Goal: Navigation & Orientation: Find specific page/section

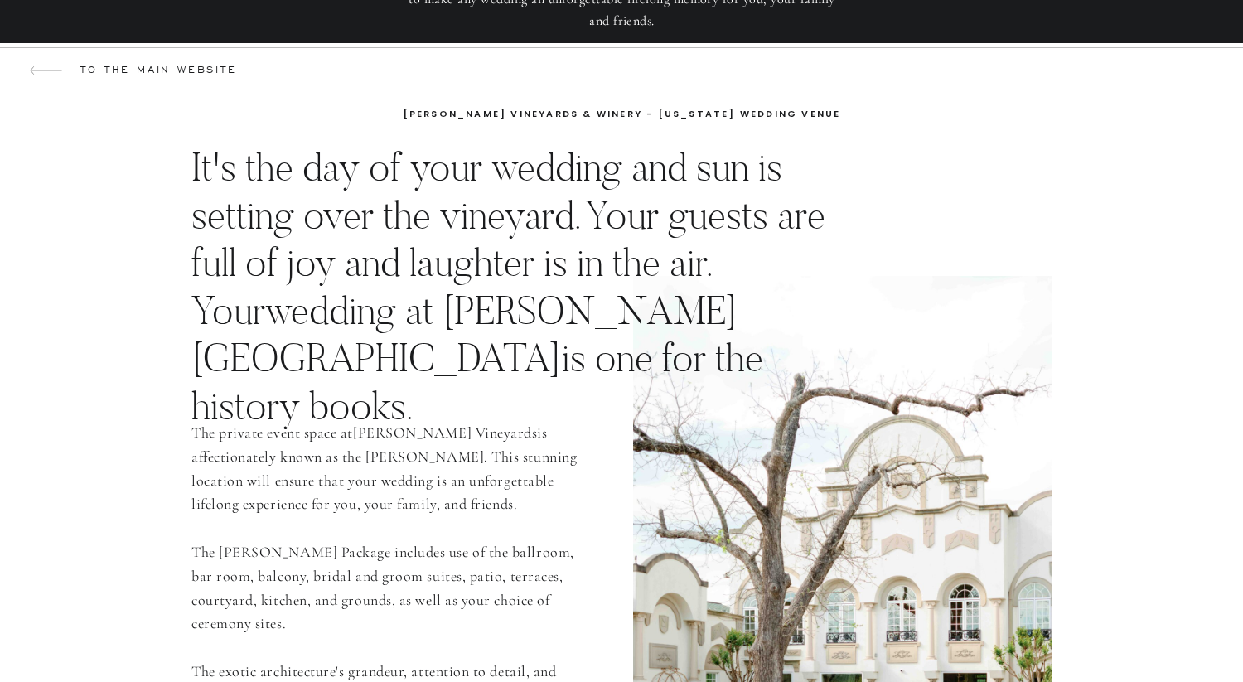
scroll to position [326, 0]
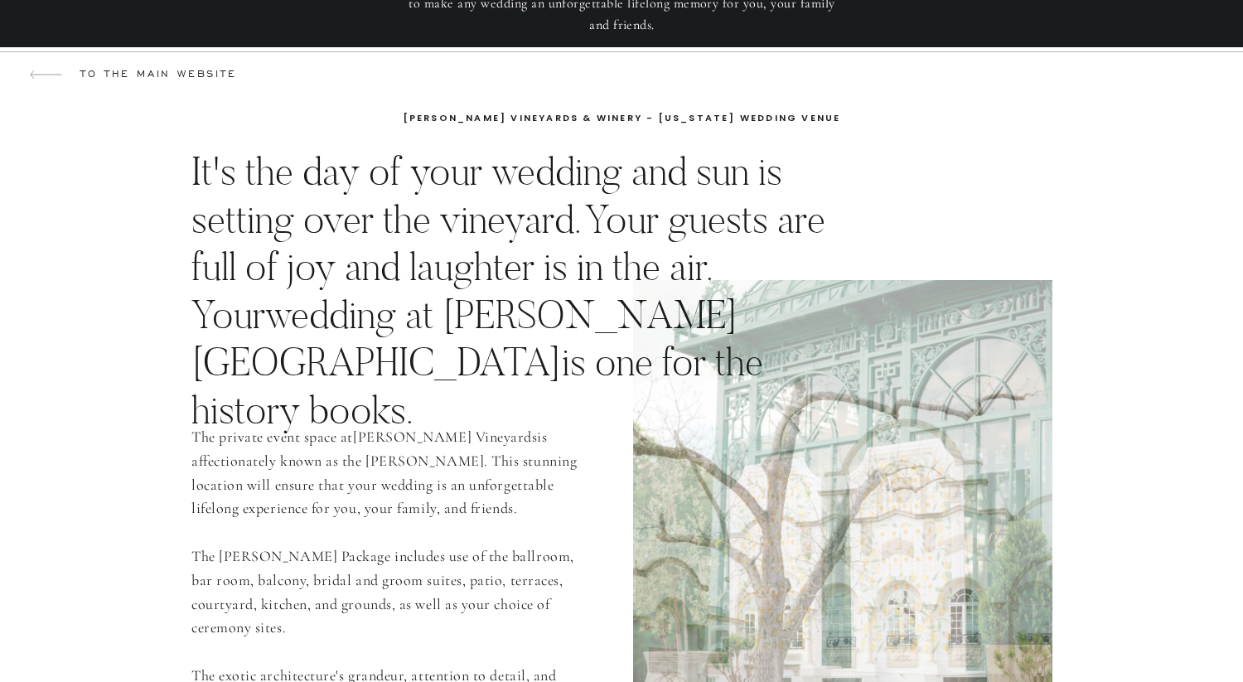
click at [654, 269] on p "It's the day of your wedding and sun is setting over the vineyard. Your guests …" at bounding box center [519, 265] width 657 height 237
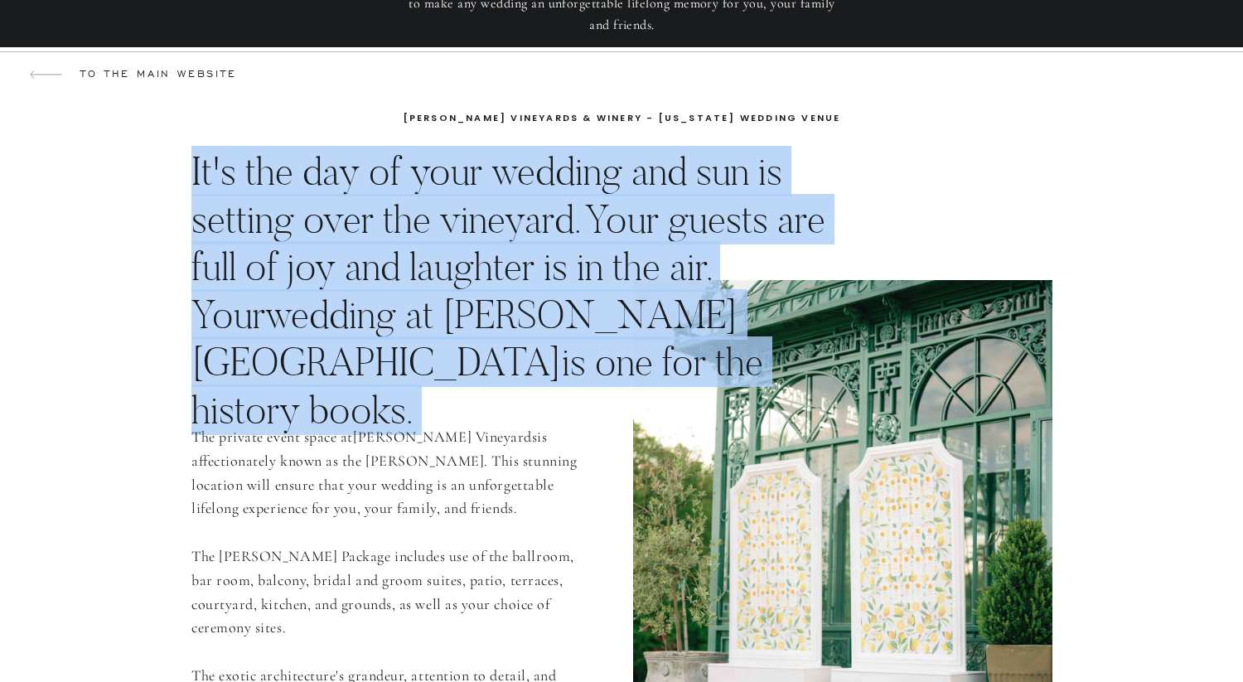
click at [654, 269] on p "It's the day of your wedding and sun is setting over the vineyard. Your guests …" at bounding box center [519, 265] width 657 height 237
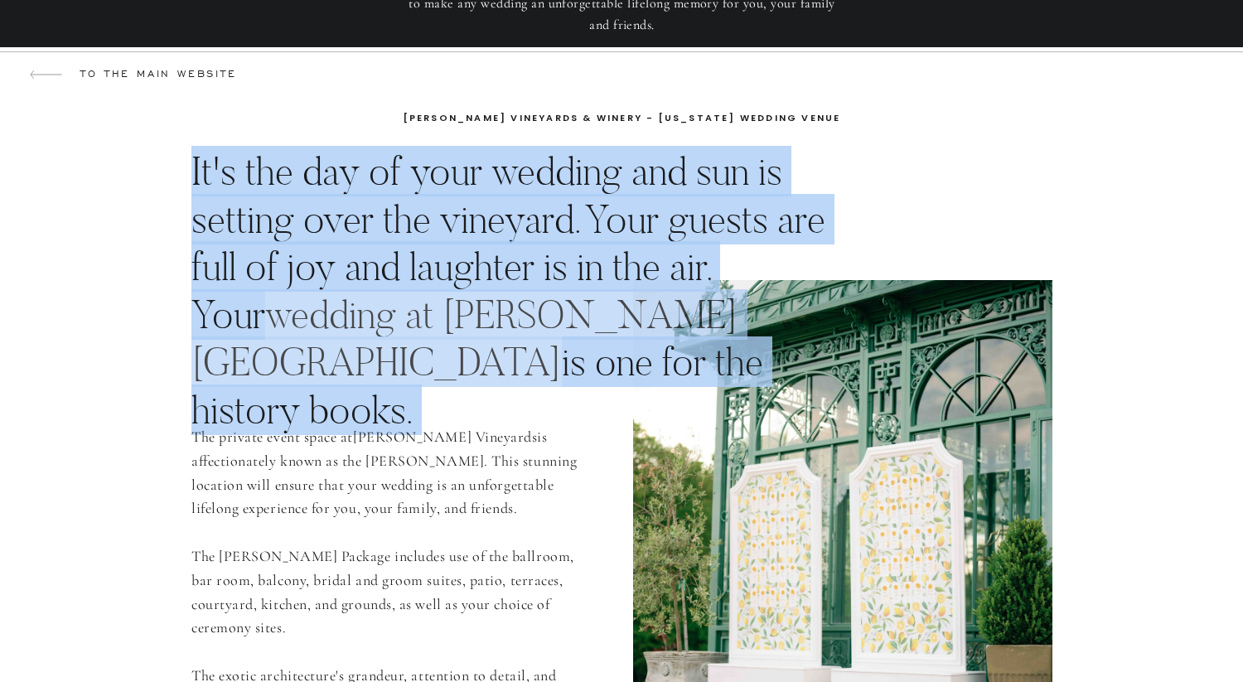
click at [584, 335] on link "wedding at [PERSON_NAME][GEOGRAPHIC_DATA]" at bounding box center [464, 338] width 547 height 99
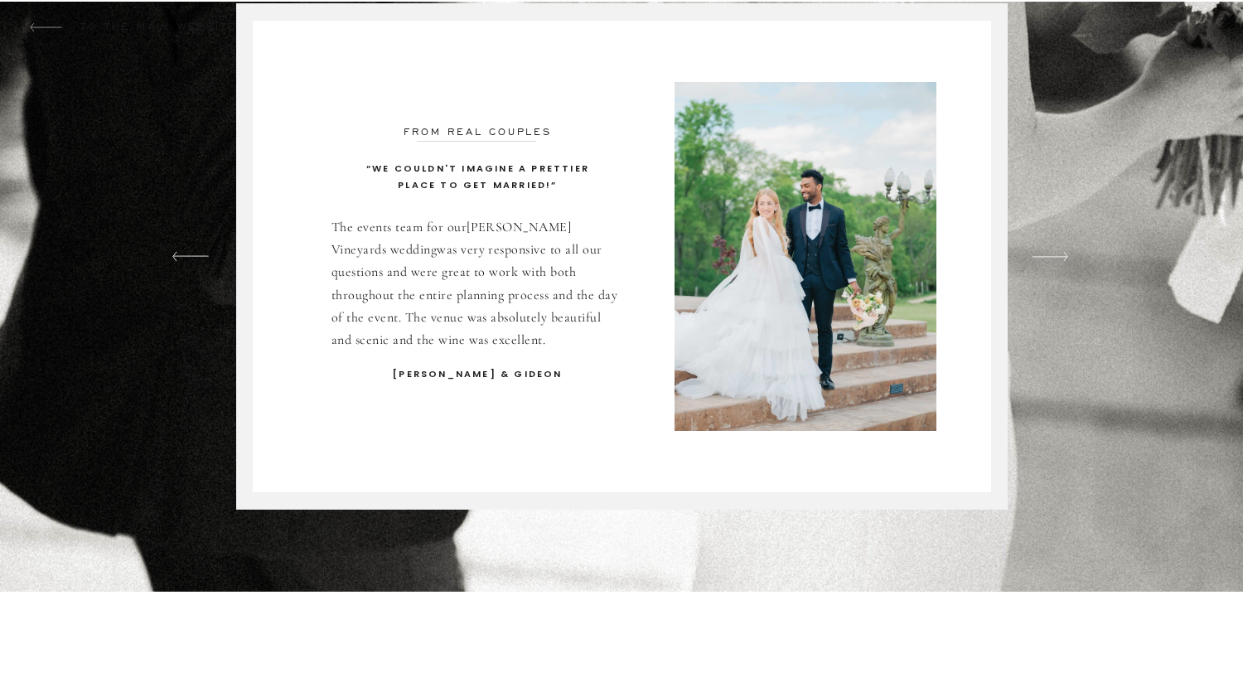
scroll to position [1349, 0]
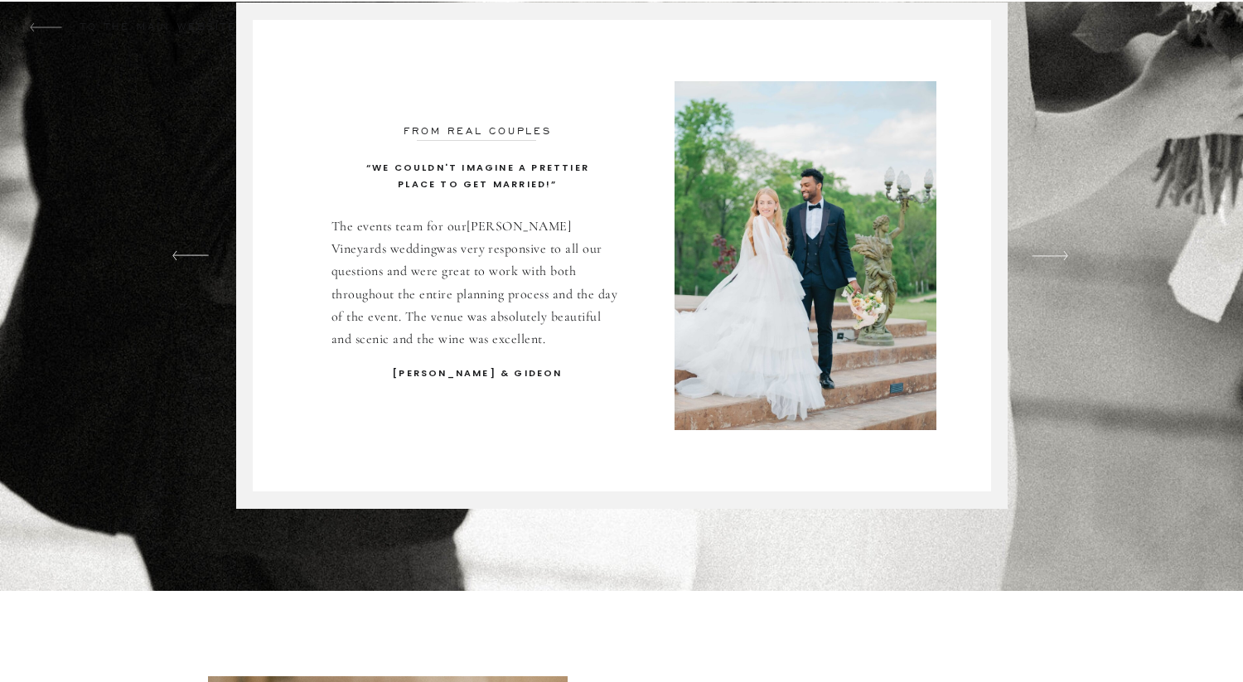
click at [1064, 254] on div at bounding box center [1049, 255] width 36 height 9
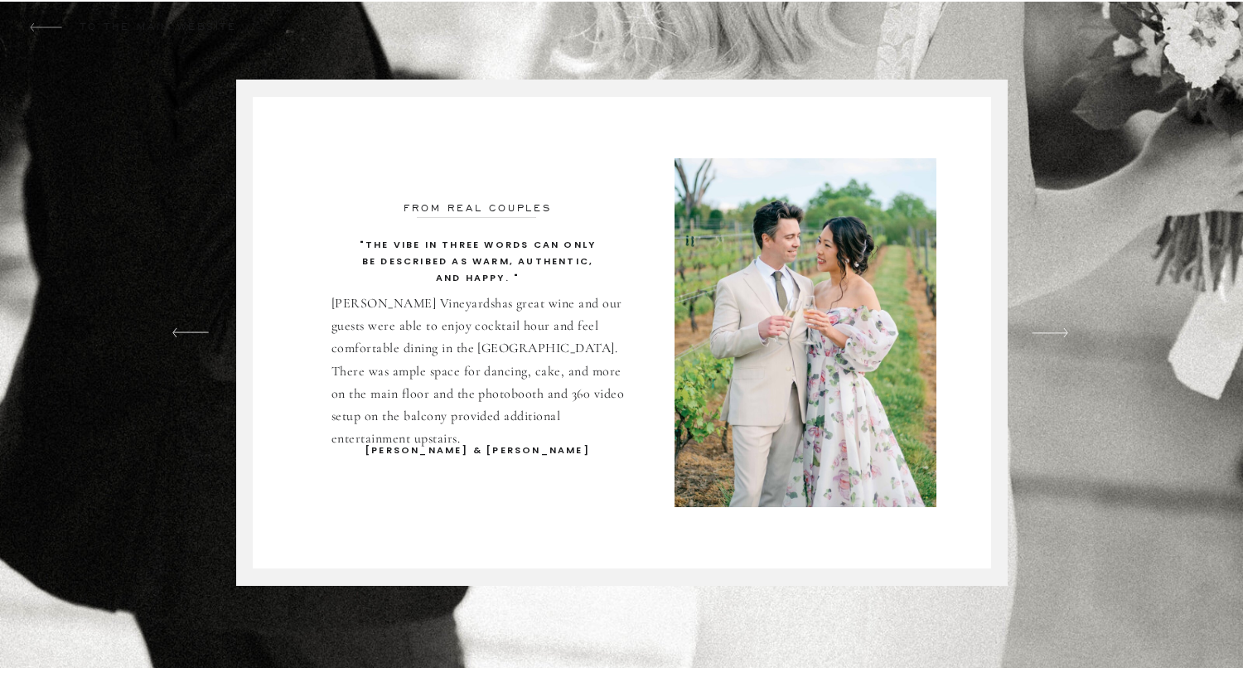
scroll to position [1269, 0]
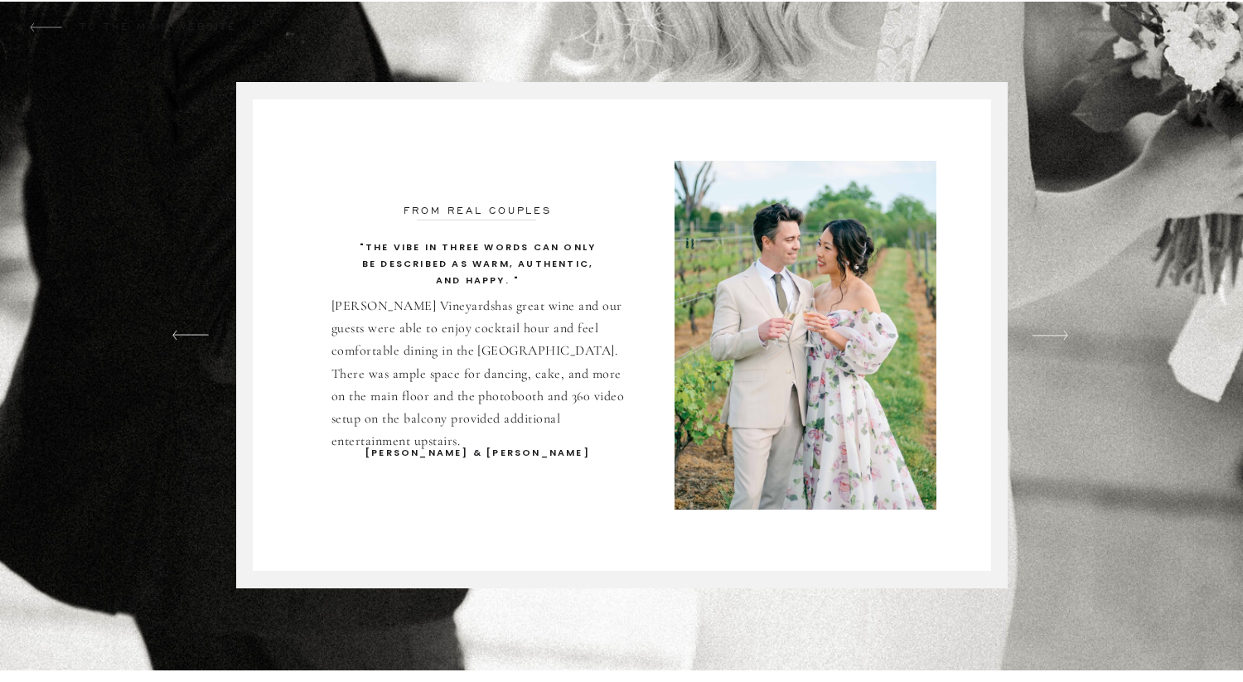
click at [1057, 339] on div at bounding box center [1049, 335] width 36 height 9
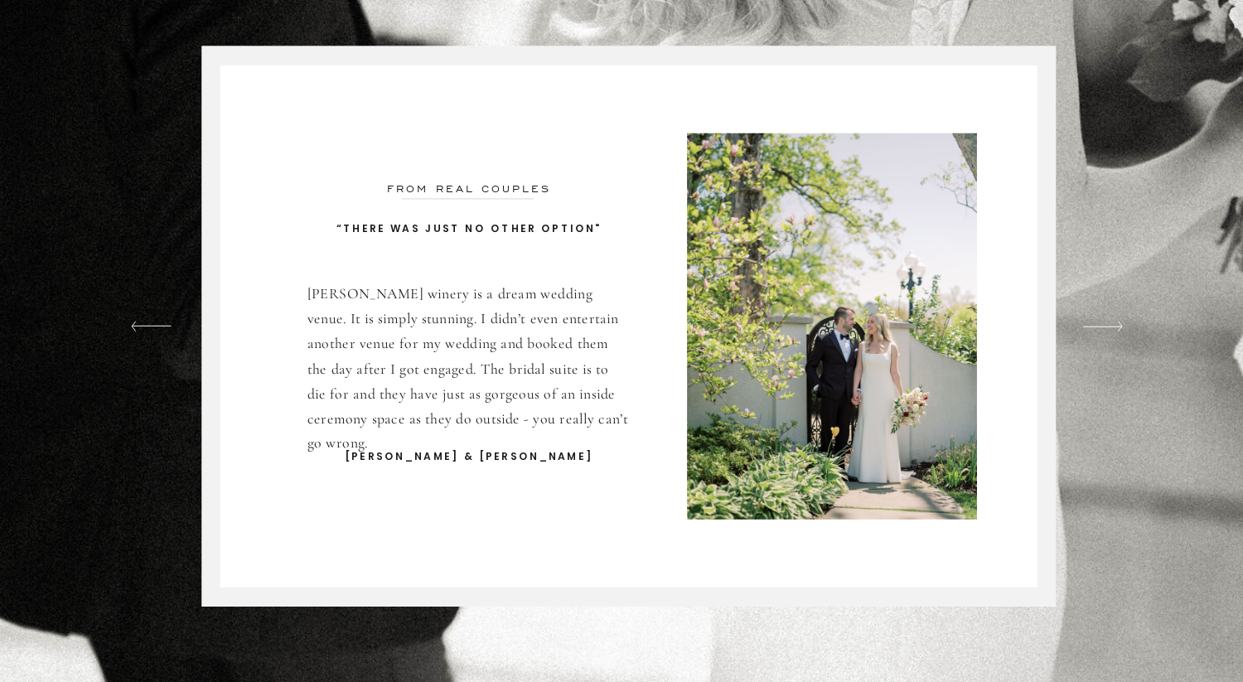
click at [1065, 334] on div at bounding box center [1049, 335] width 36 height 9
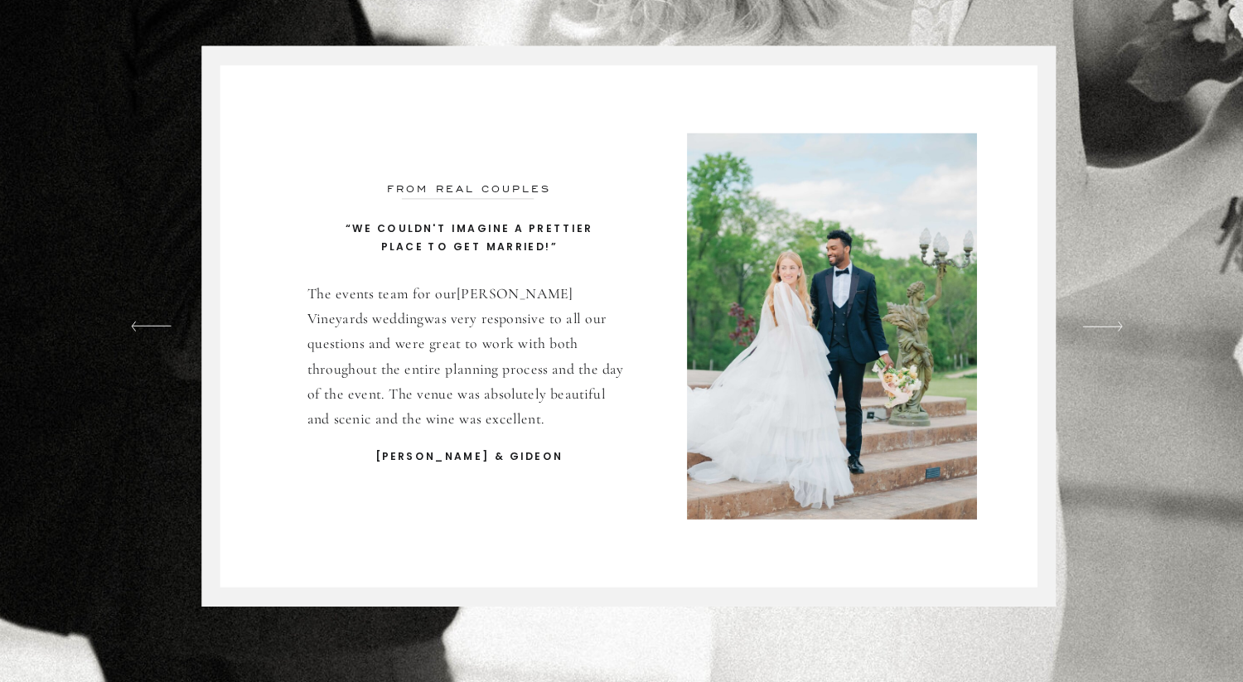
click at [1065, 334] on div at bounding box center [1049, 335] width 36 height 9
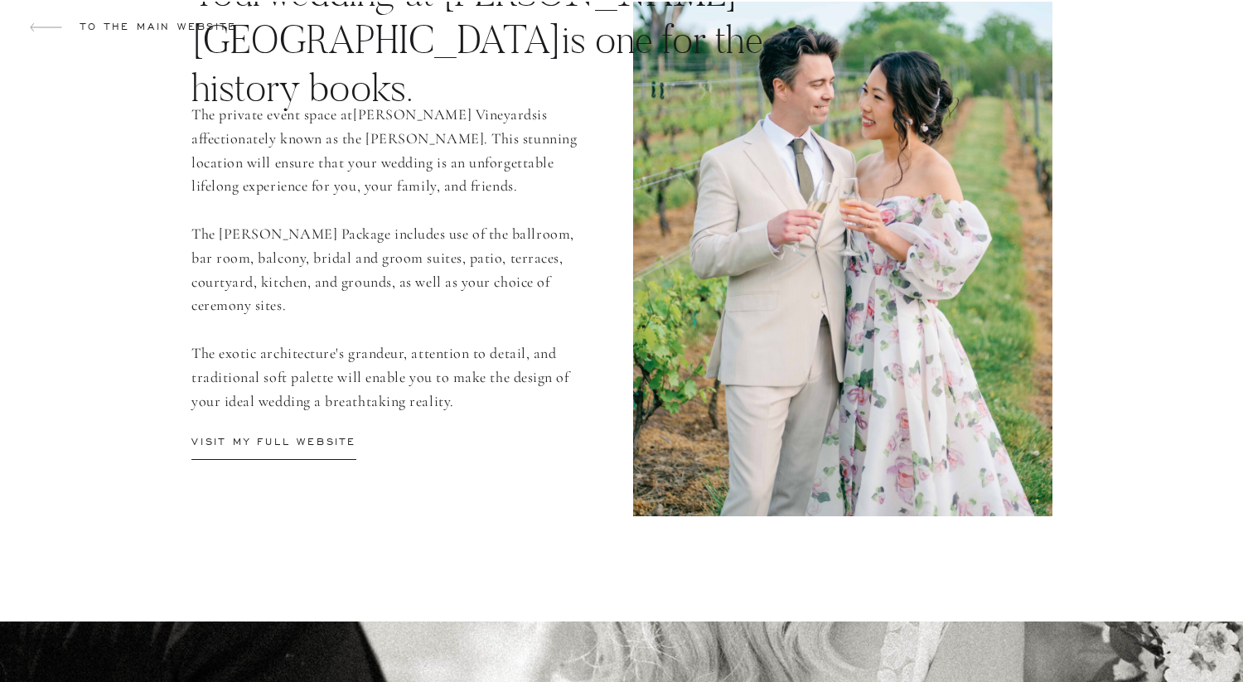
scroll to position [649, 0]
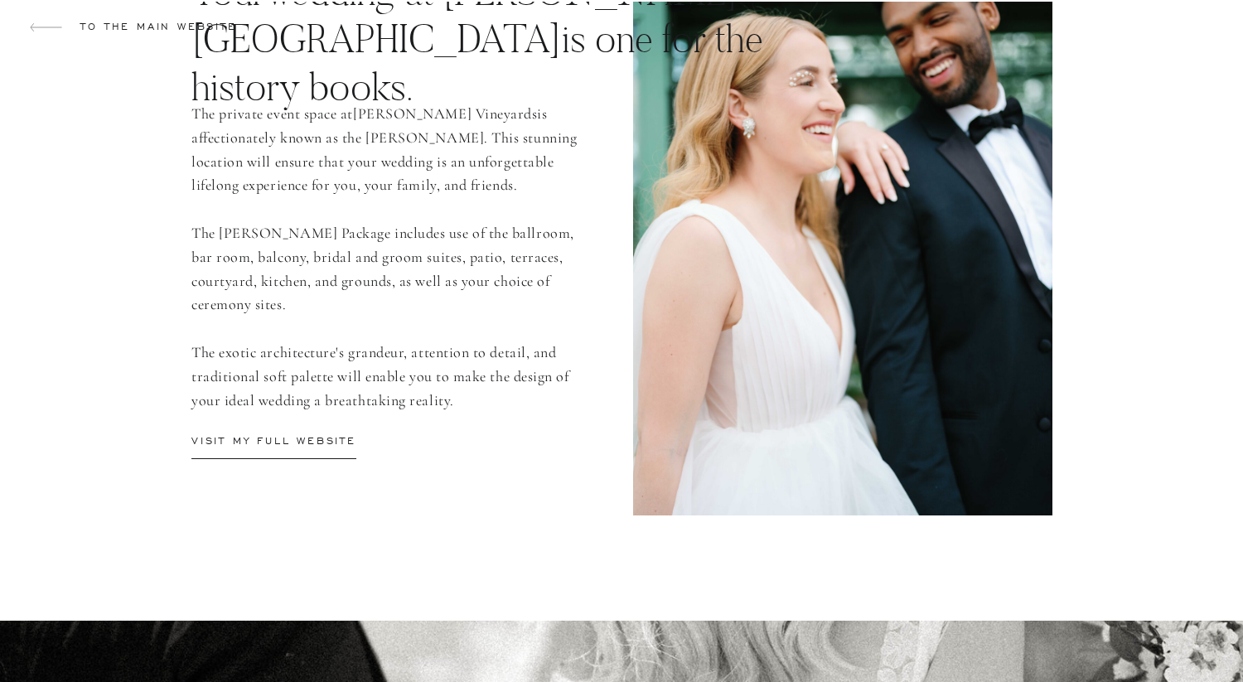
click at [299, 439] on p "visit my full website" at bounding box center [273, 443] width 165 height 18
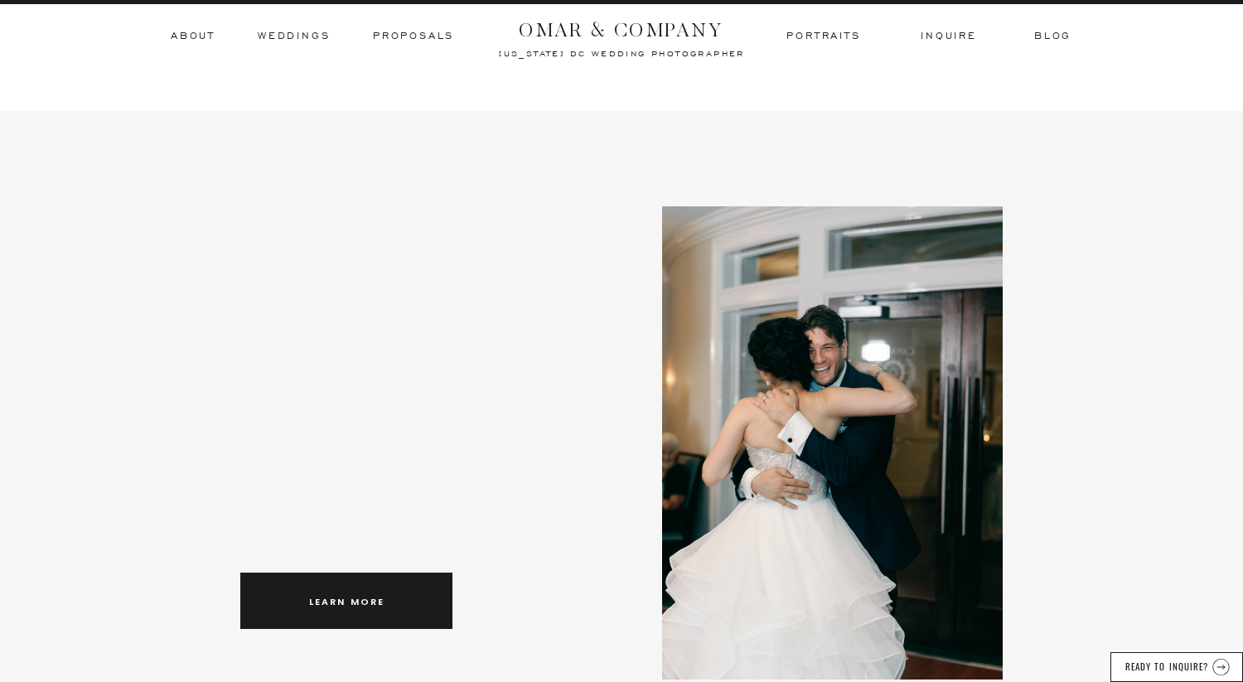
scroll to position [2445, 0]
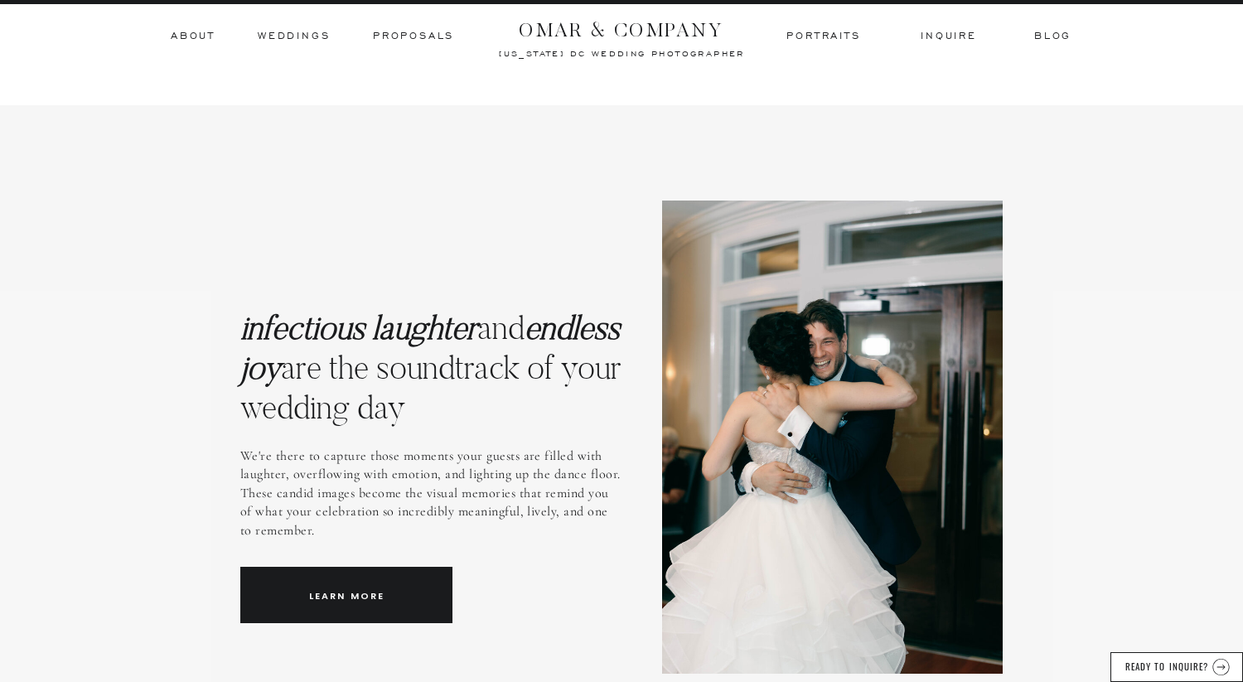
click at [311, 35] on h3 "Weddings" at bounding box center [294, 36] width 72 height 15
